Goal: Task Accomplishment & Management: Manage account settings

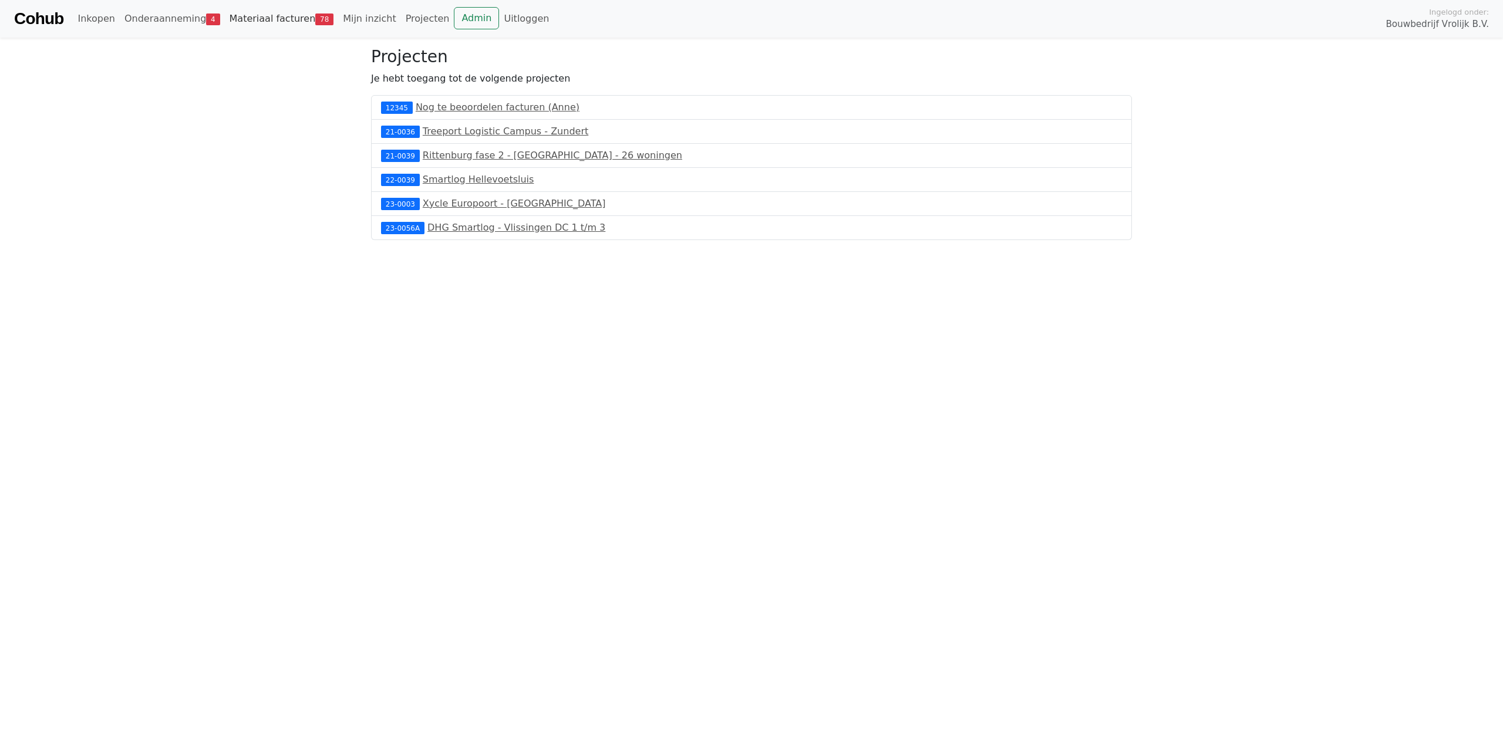
click at [302, 27] on link "Materiaal facturen 78" at bounding box center [282, 18] width 114 height 23
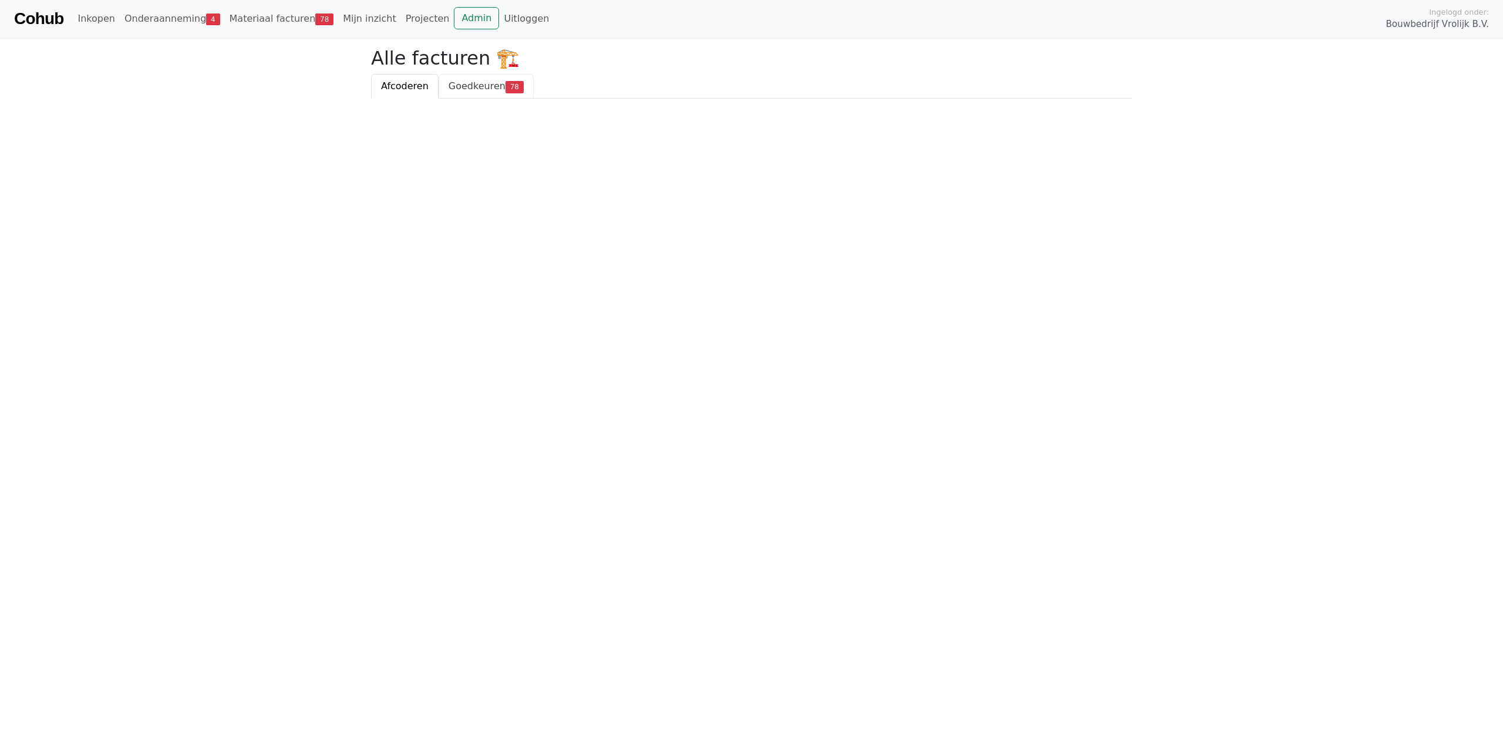
click at [462, 83] on span "Goedkeuren" at bounding box center [477, 85] width 57 height 11
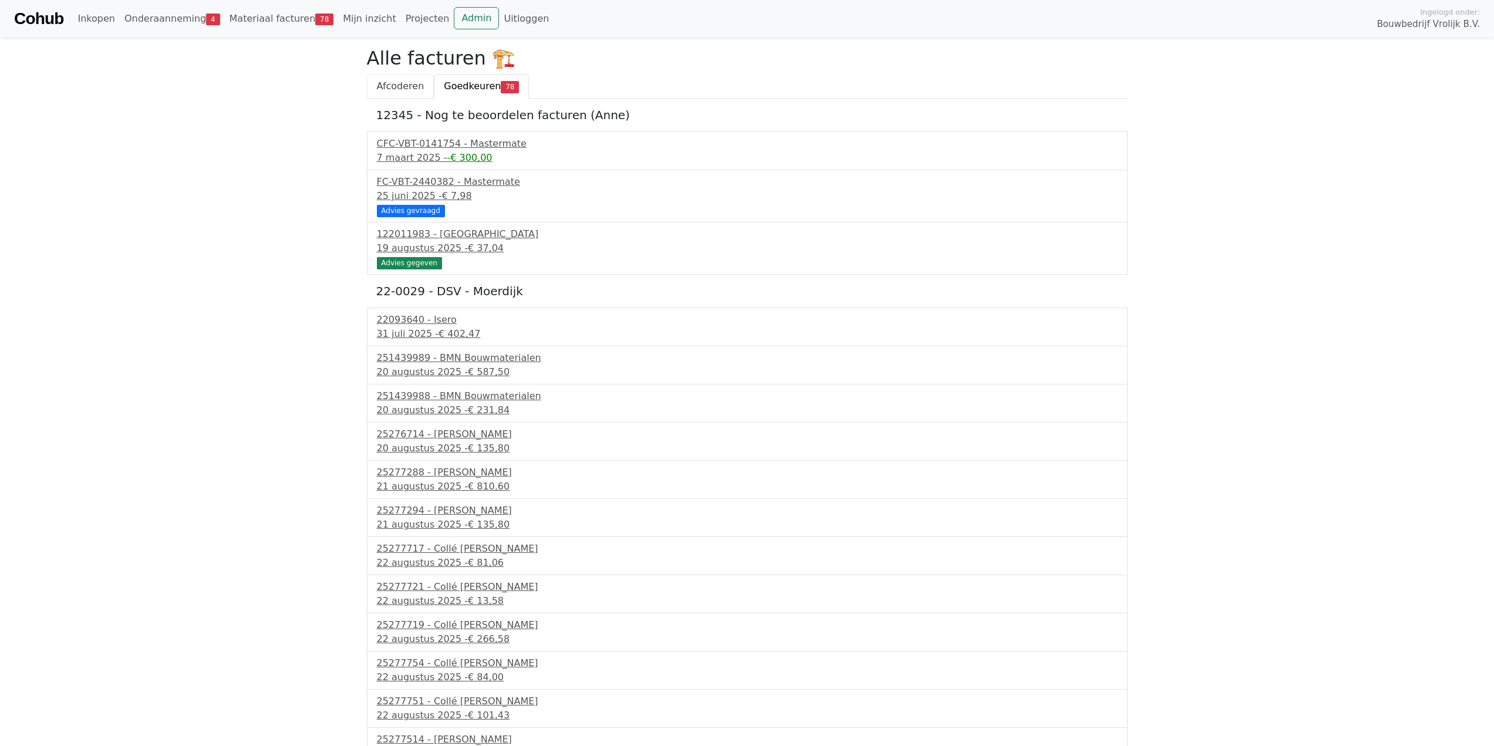
click at [400, 88] on span "Afcoderen" at bounding box center [401, 85] width 48 height 11
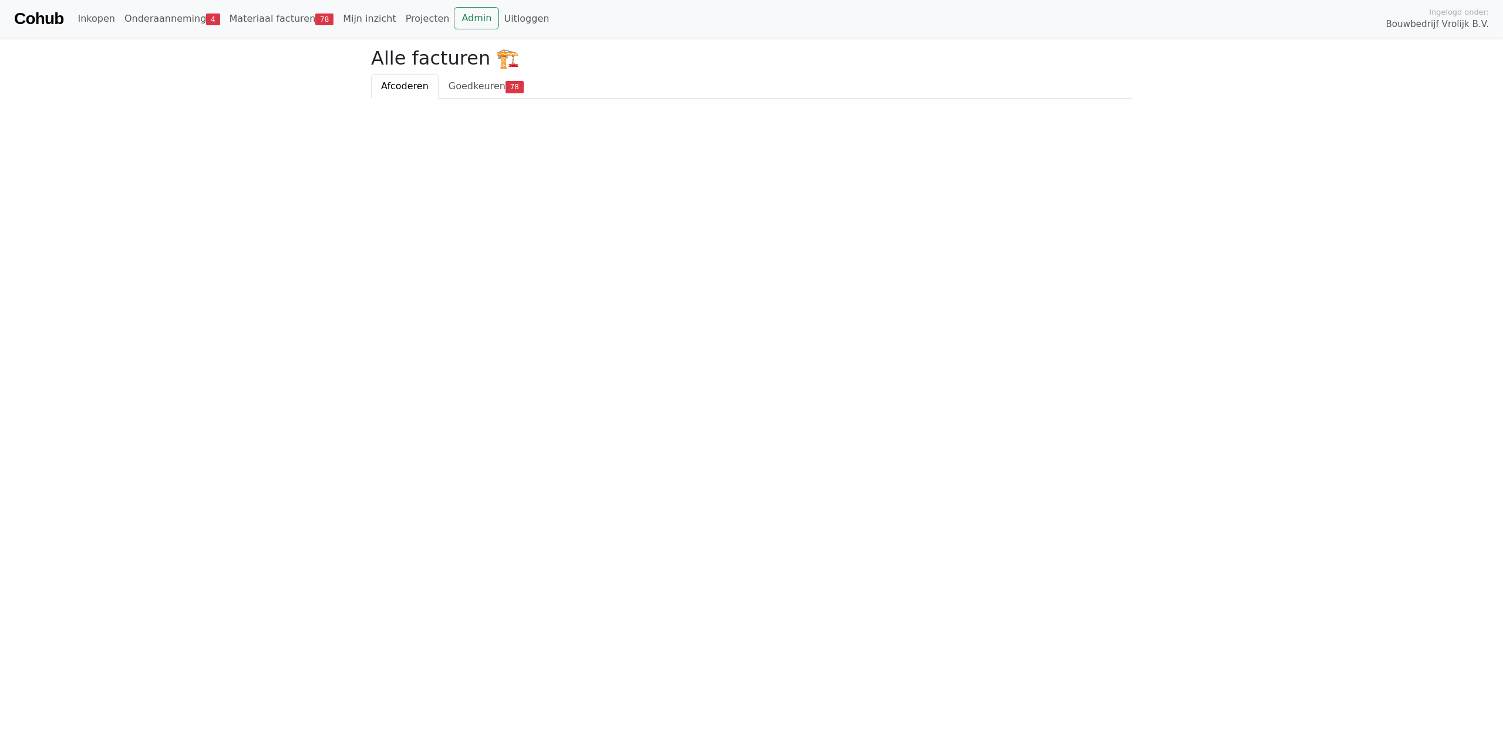
click at [547, 86] on ul "Afcoderen Goedkeuren 78" at bounding box center [751, 86] width 761 height 25
